Goal: Information Seeking & Learning: Learn about a topic

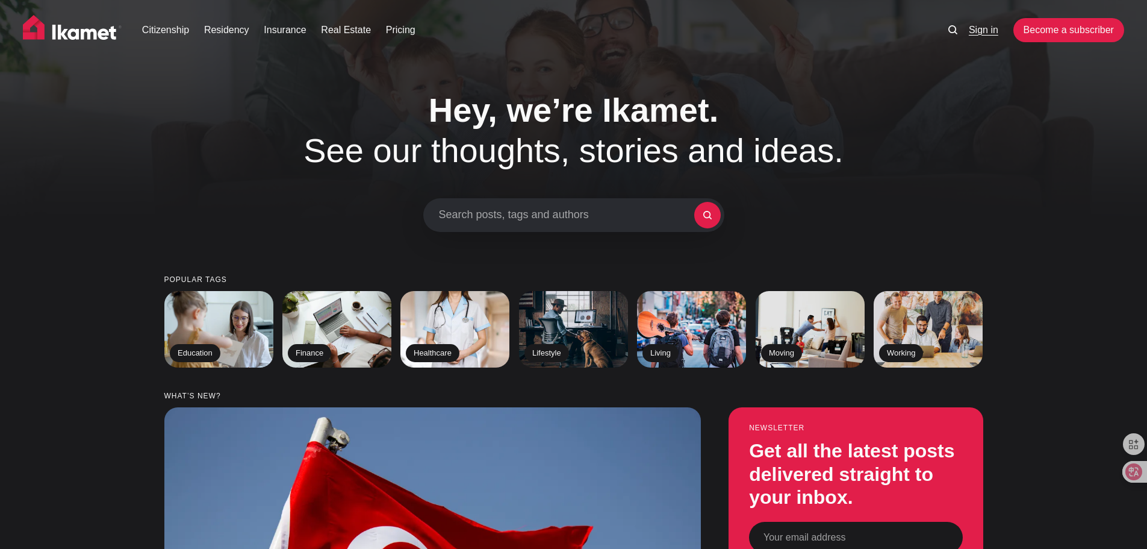
click at [977, 26] on link "Sign in" at bounding box center [984, 30] width 30 height 14
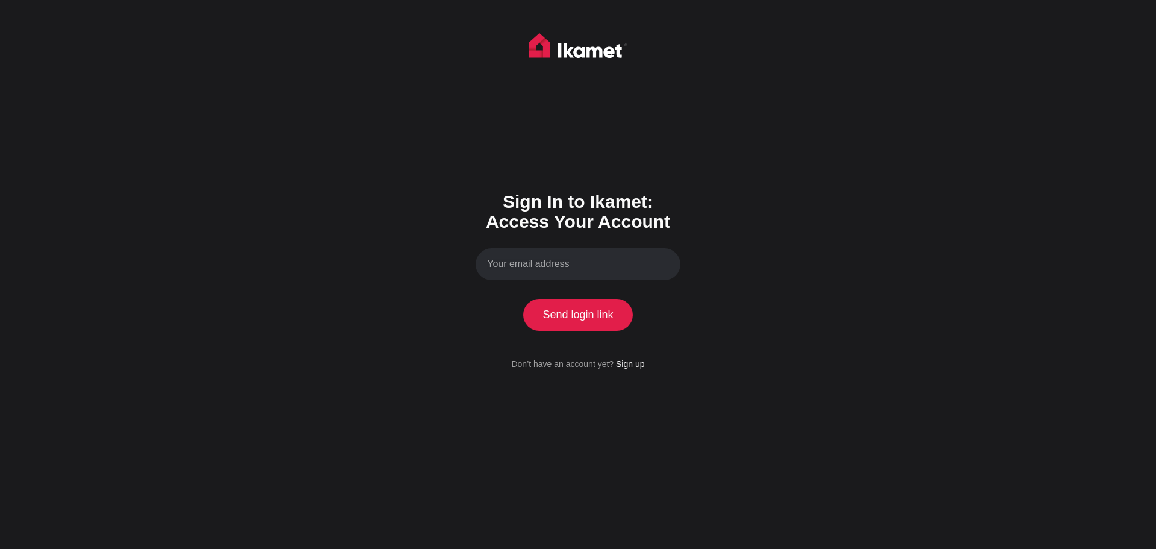
click at [633, 367] on link "Sign up" at bounding box center [630, 364] width 28 height 10
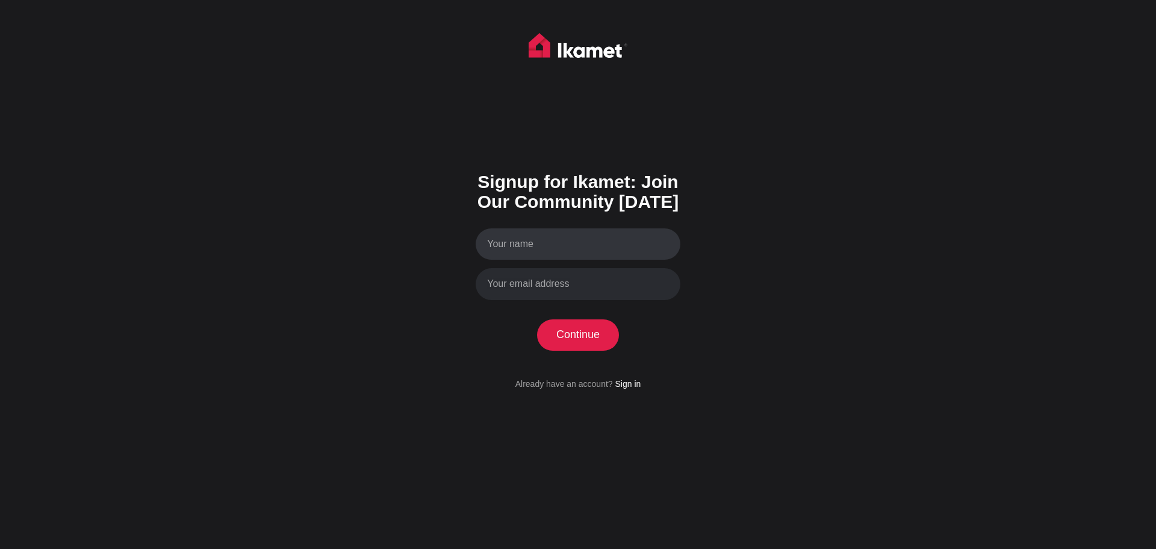
click at [547, 239] on input "Your name" at bounding box center [578, 244] width 205 height 32
type input "Andrei Astapenia"
type input "andrei.astapenia@gmail.com"
click at [583, 337] on button "Continue" at bounding box center [578, 334] width 82 height 31
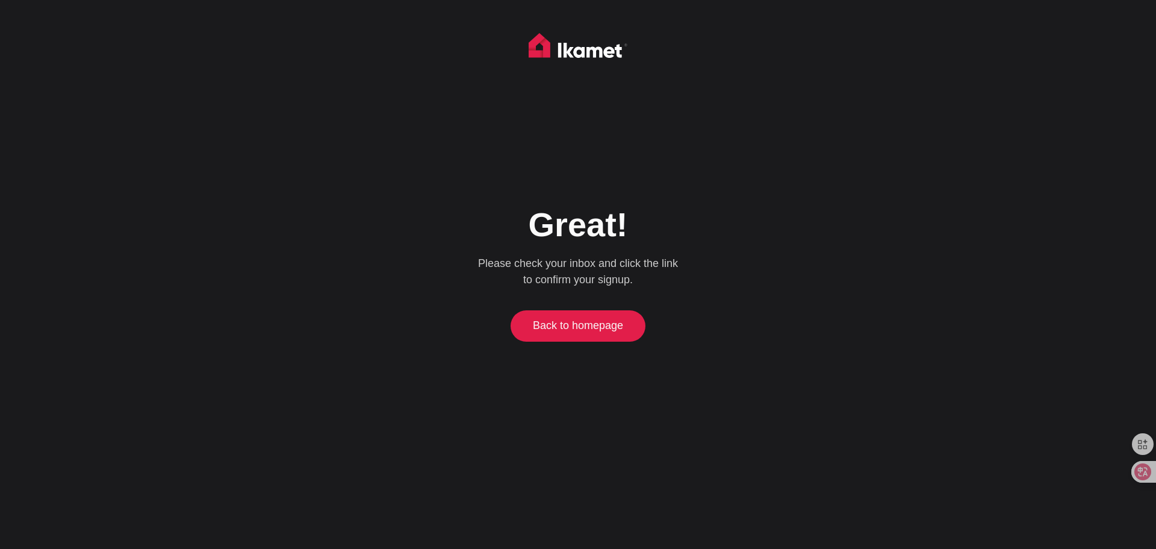
click at [582, 331] on link "Back to homepage" at bounding box center [578, 325] width 129 height 31
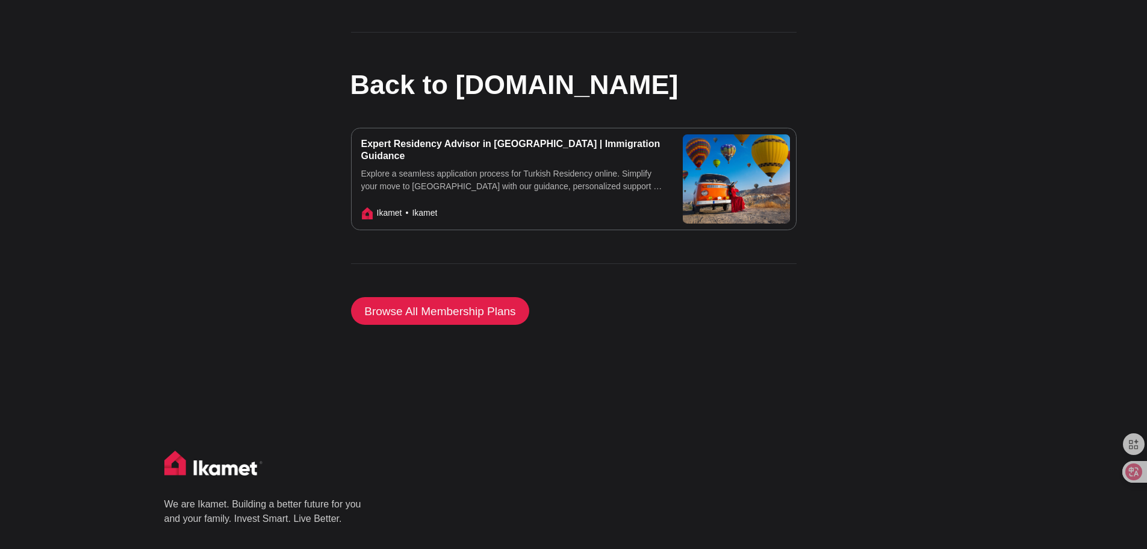
scroll to position [1568, 0]
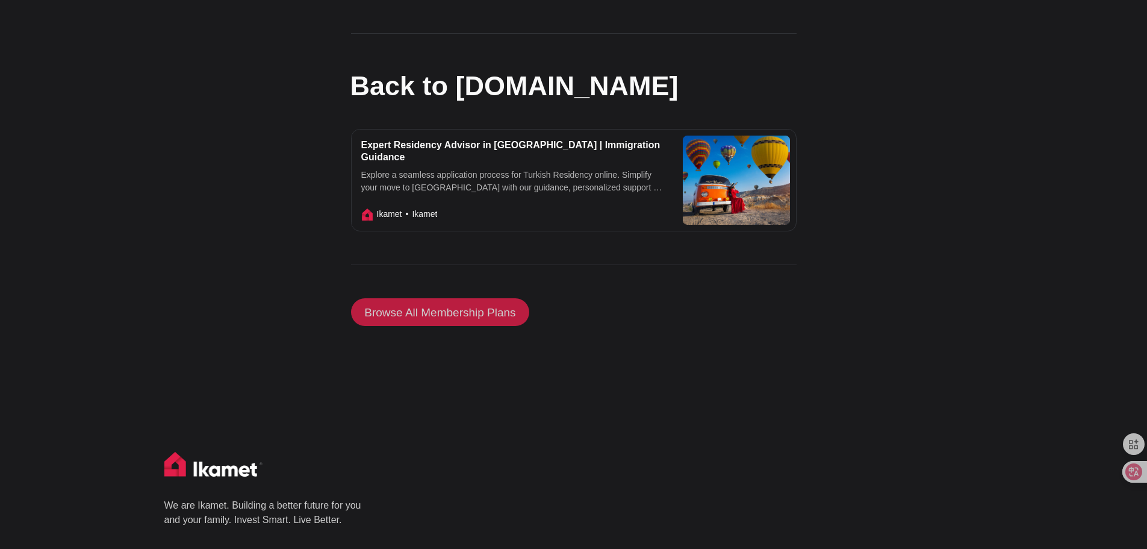
click at [473, 300] on link "Browse All Membership Plans" at bounding box center [440, 312] width 179 height 28
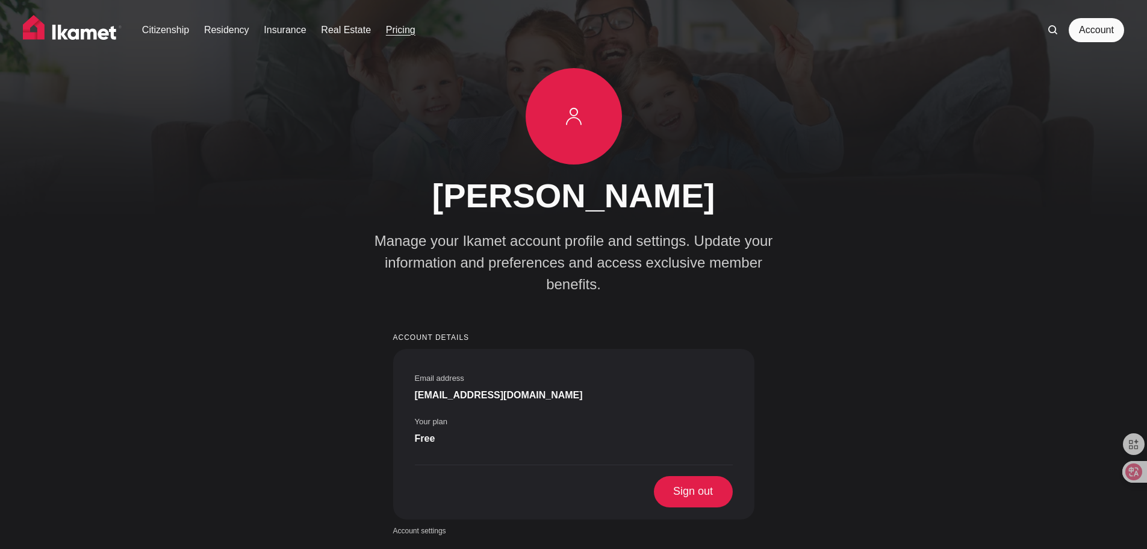
click at [395, 25] on link "Pricing" at bounding box center [401, 30] width 30 height 14
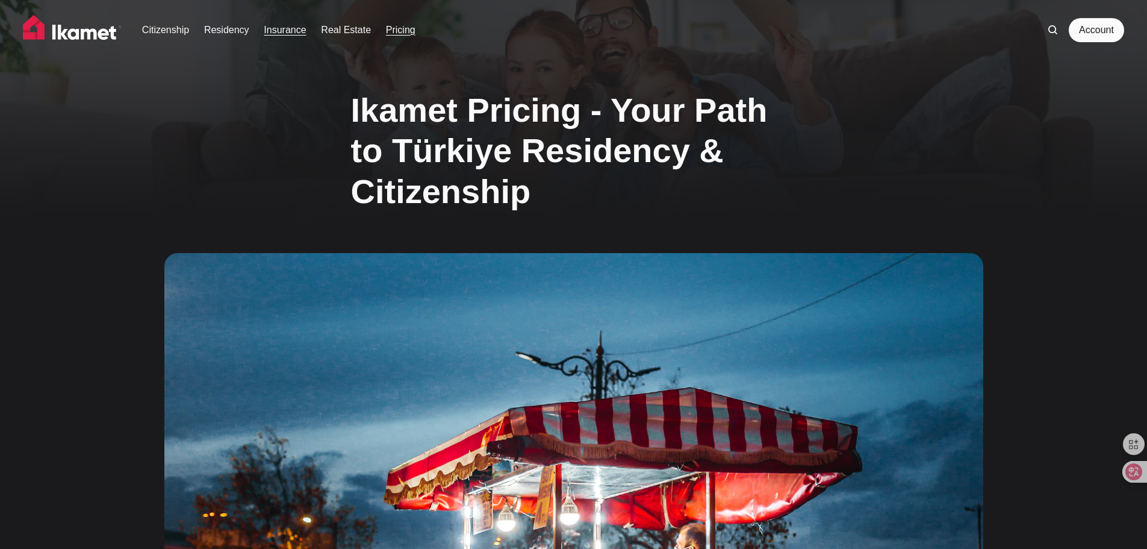
click at [268, 27] on link "Insurance" at bounding box center [285, 30] width 42 height 14
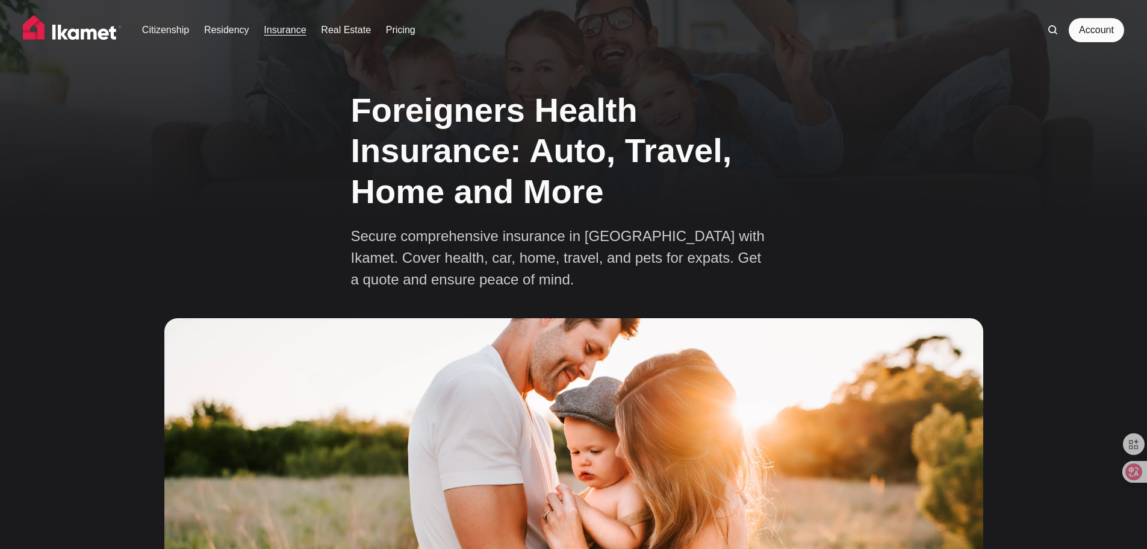
click at [63, 31] on img at bounding box center [72, 30] width 99 height 30
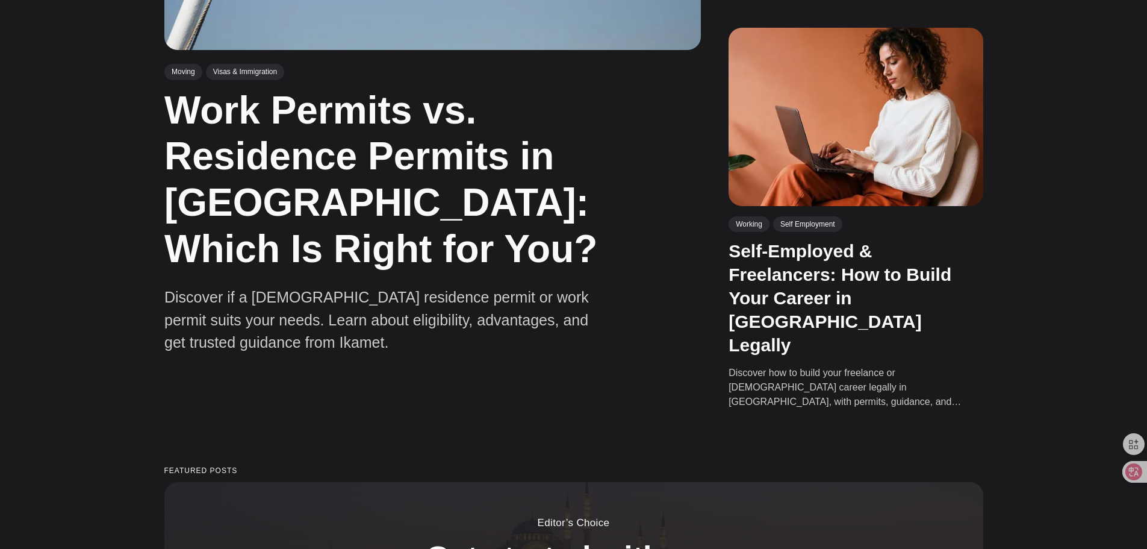
scroll to position [1708, 0]
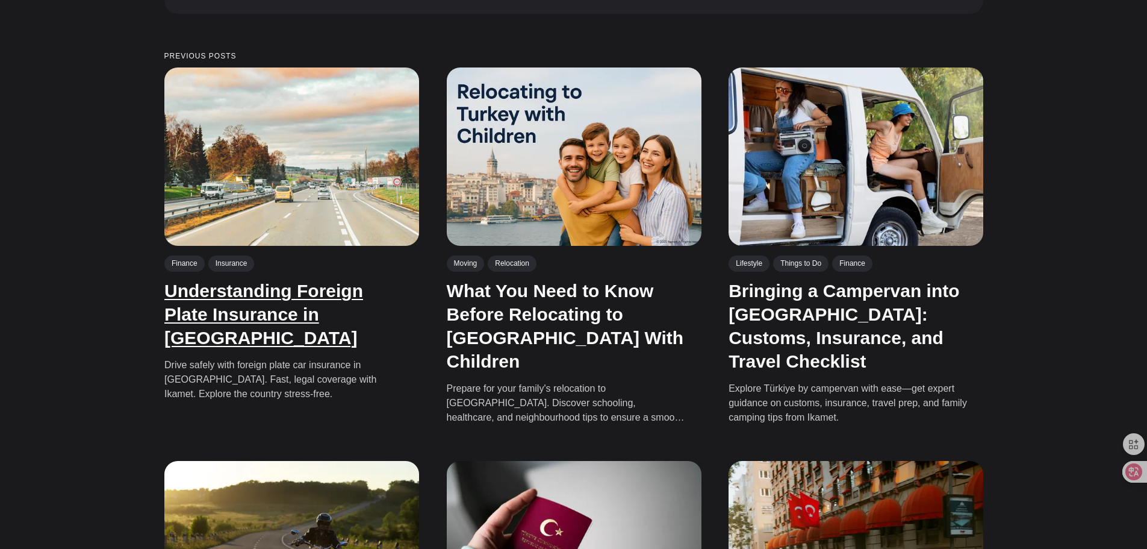
click at [328, 281] on link "Understanding Foreign Plate Insurance in Türkiye" at bounding box center [263, 314] width 199 height 67
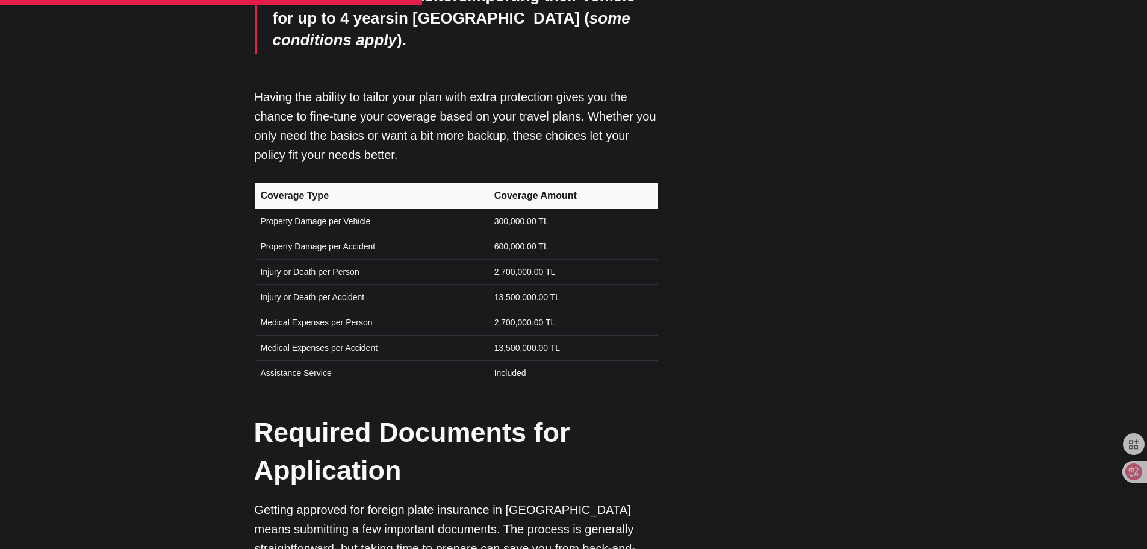
scroll to position [2710, 0]
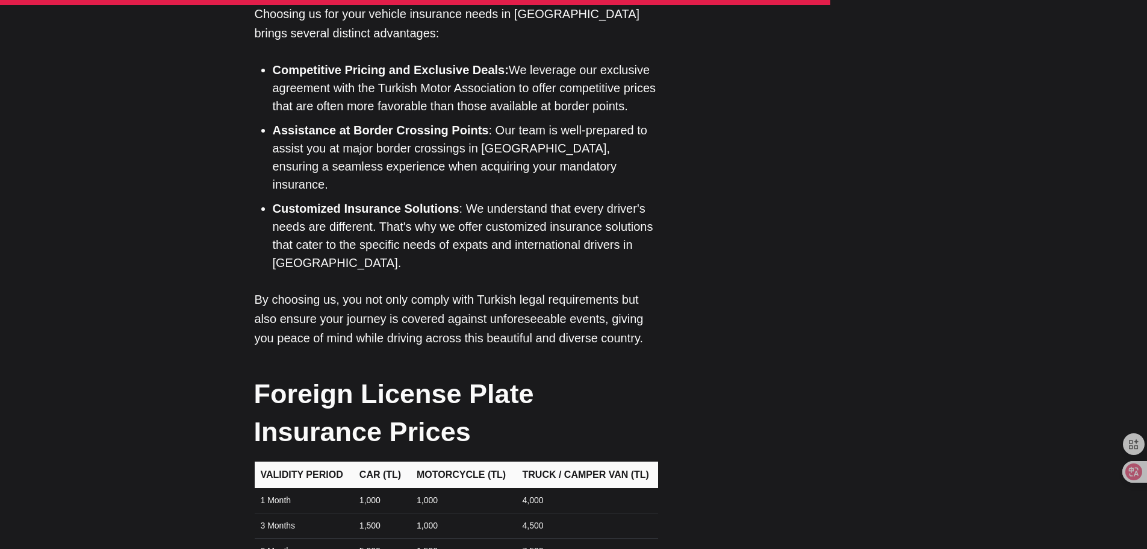
scroll to position [3672, 0]
click at [266, 512] on td "3 Months" at bounding box center [304, 524] width 98 height 25
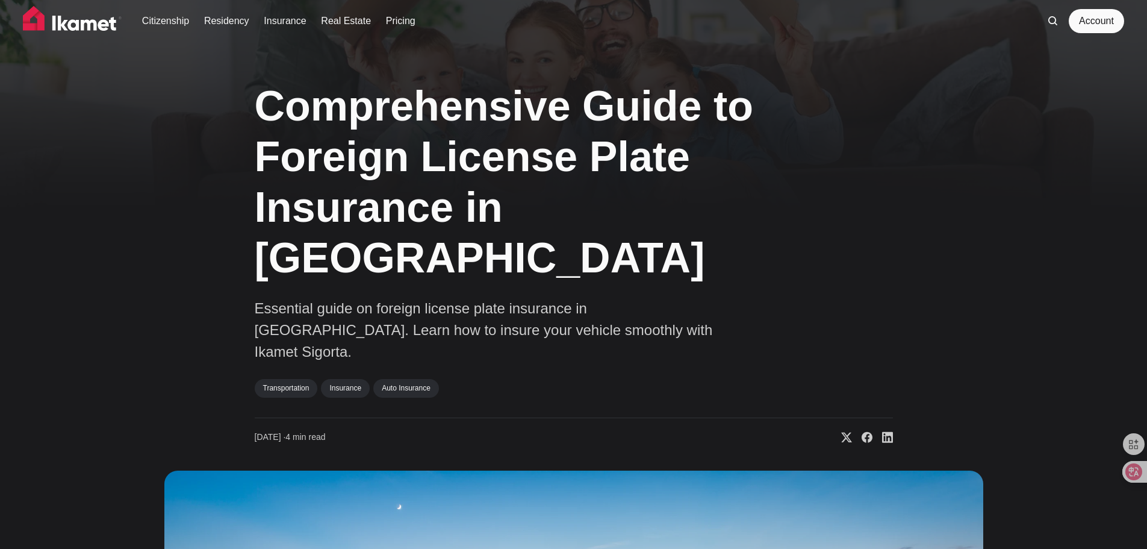
scroll to position [0, 0]
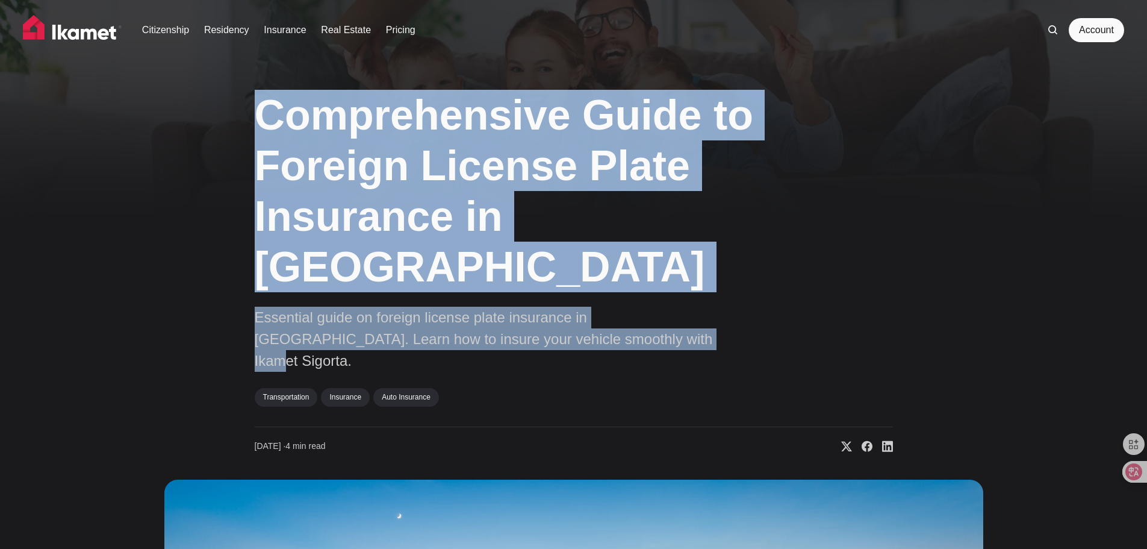
drag, startPoint x: 578, startPoint y: 296, endPoint x: 258, endPoint y: 124, distance: 362.9
click at [258, 124] on div "Comprehensive Guide to Foreign License Plate Insurance in [GEOGRAPHIC_DATA] Ess…" at bounding box center [574, 265] width 638 height 373
